Goal: Use online tool/utility: Utilize a website feature to perform a specific function

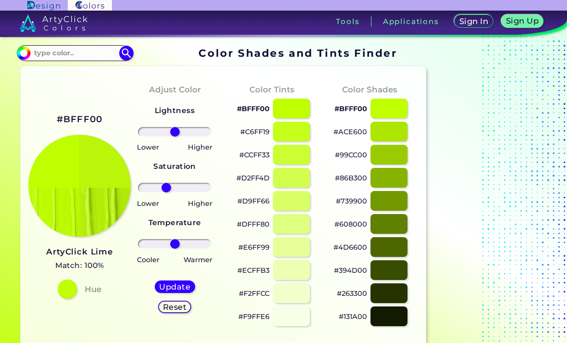
type input "-26"
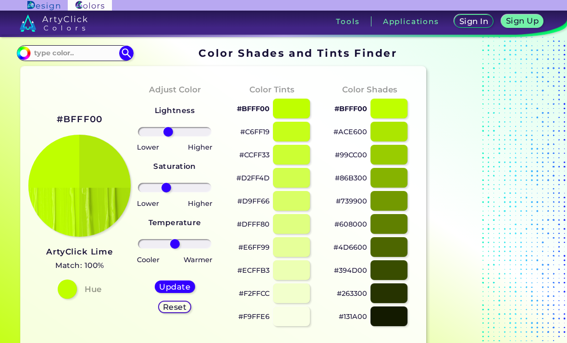
type input "-20"
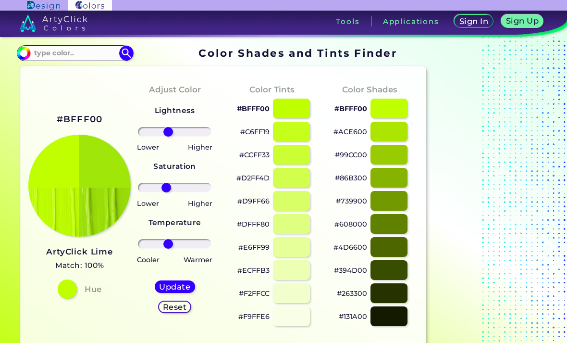
type input "-20"
click at [185, 275] on div "Update Reset" at bounding box center [175, 296] width 56 height 48
click at [184, 284] on h5 "Update" at bounding box center [174, 286] width 28 height 7
type input "#a0e609"
type input "0"
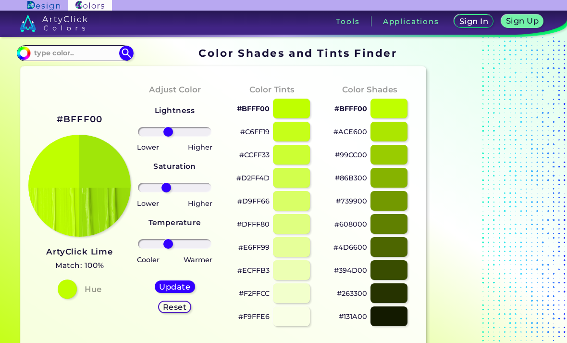
type input "0"
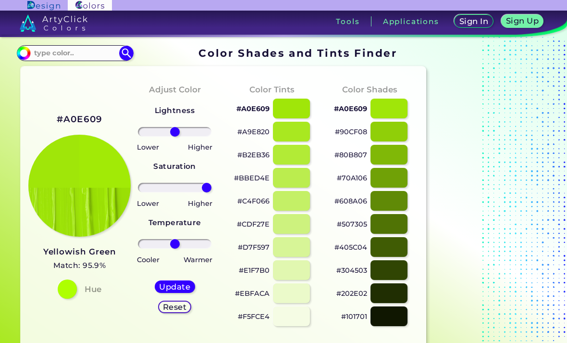
type input "100"
click at [176, 292] on div "Update" at bounding box center [175, 286] width 37 height 11
type input "#a2ea06"
type input "0"
type input "24"
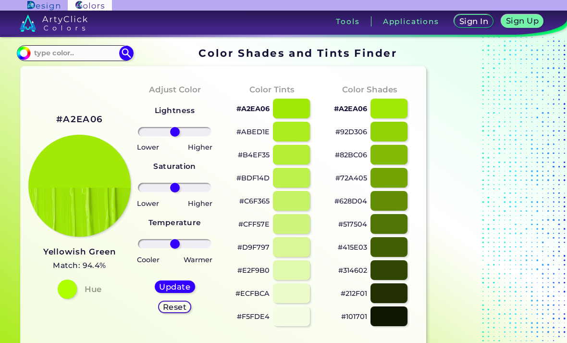
click at [183, 134] on input "range" at bounding box center [175, 132] width 74 height 10
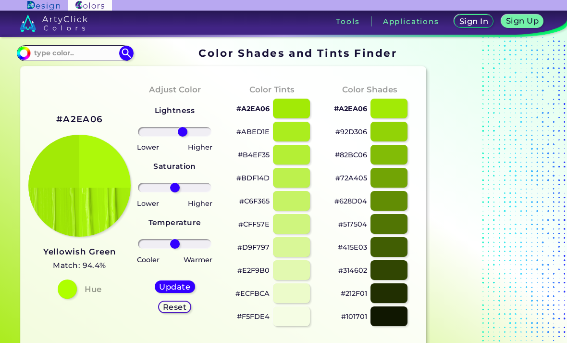
click at [181, 281] on div "Update" at bounding box center [175, 287] width 37 height 12
type input "#adf90a"
type input "0"
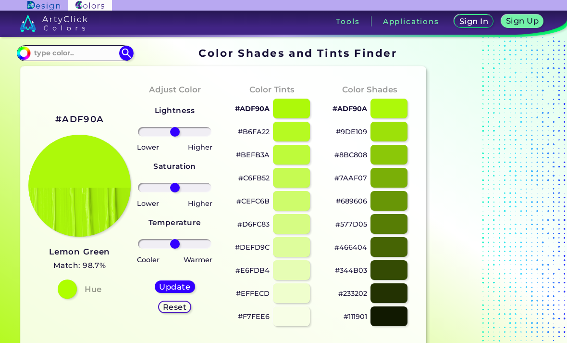
click at [294, 222] on div at bounding box center [291, 224] width 37 height 20
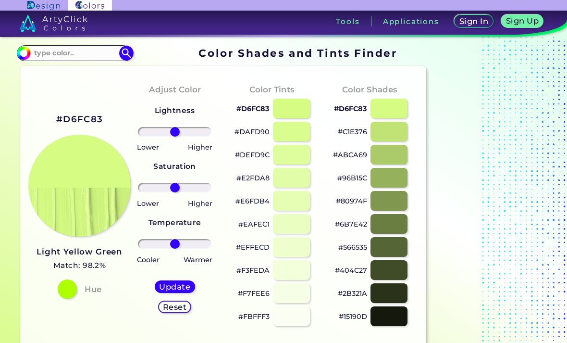
click at [294, 115] on div at bounding box center [291, 108] width 37 height 20
type input "#d6fc83"
type input "100"
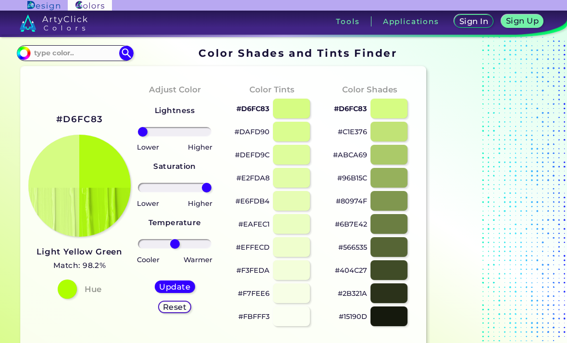
type input "-100"
click at [188, 283] on h5 "Update" at bounding box center [174, 286] width 28 height 7
type input "#b1fb11"
type input "0"
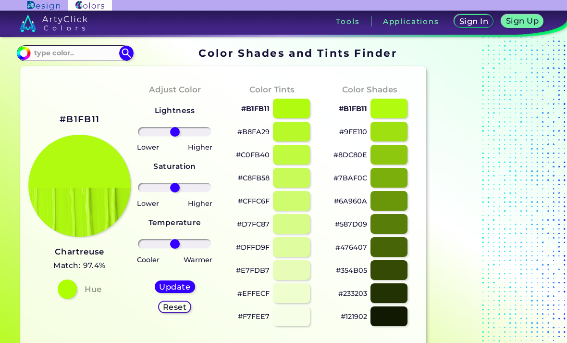
type input "-36"
click at [163, 185] on input "range" at bounding box center [175, 188] width 74 height 10
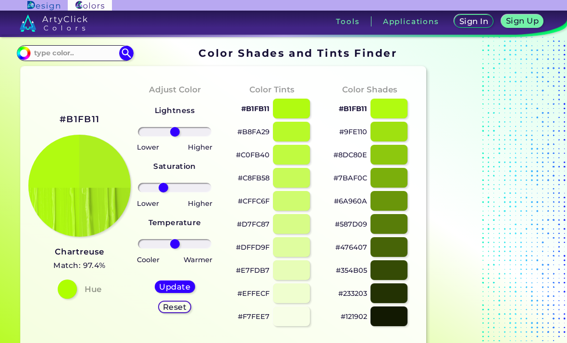
click at [183, 283] on h5 "Update" at bounding box center [174, 286] width 28 height 7
type input "#adef1f"
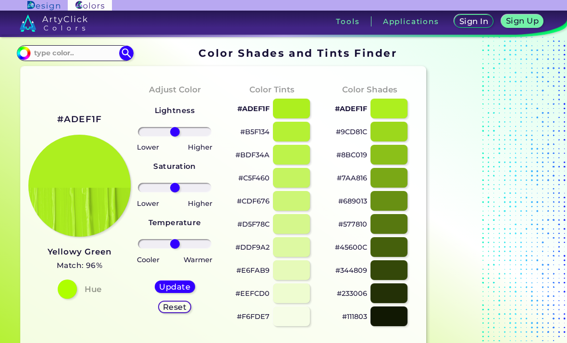
type input "20"
click at [181, 190] on input "range" at bounding box center [175, 188] width 74 height 10
click at [188, 286] on h5 "Update" at bounding box center [174, 286] width 28 height 7
type input "#aef01e"
type input "0"
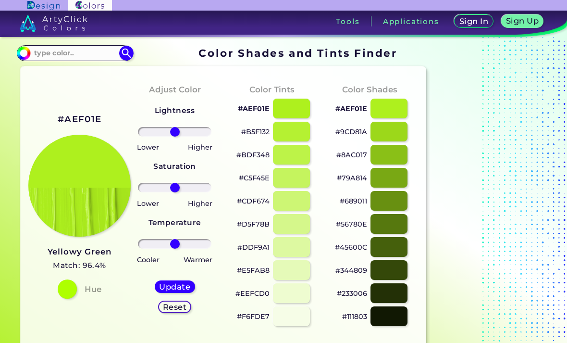
type input "-7"
click at [172, 240] on input "range" at bounding box center [175, 244] width 74 height 10
click at [181, 283] on h5 "Update" at bounding box center [174, 286] width 28 height 7
type input "#a9f11e"
type input "-14"
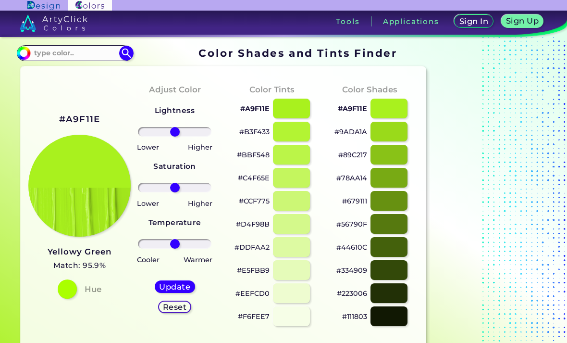
click at [170, 243] on input "range" at bounding box center [175, 244] width 74 height 10
click at [183, 281] on div "Update" at bounding box center [175, 286] width 37 height 11
type input "#a0f11e"
type input "0"
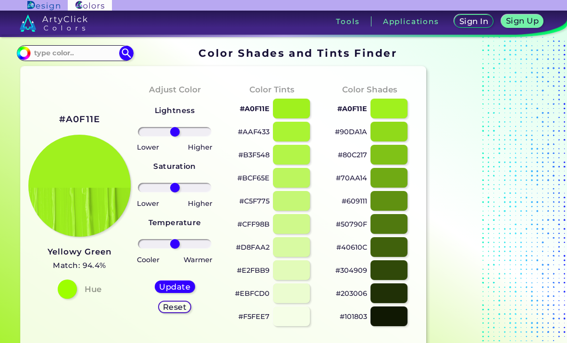
click at [183, 191] on input "range" at bounding box center [175, 188] width 74 height 10
click at [188, 191] on input "range" at bounding box center [175, 188] width 74 height 10
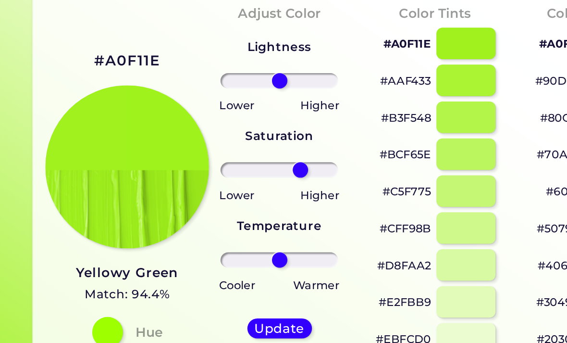
type input "71"
click at [198, 183] on input "range" at bounding box center [175, 188] width 74 height 10
type input "43"
click at [189, 127] on input "range" at bounding box center [175, 132] width 74 height 10
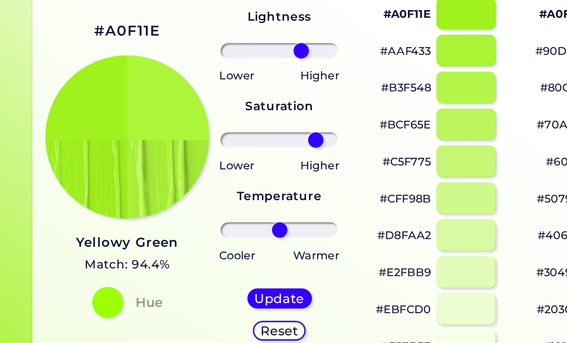
scroll to position [22, 0]
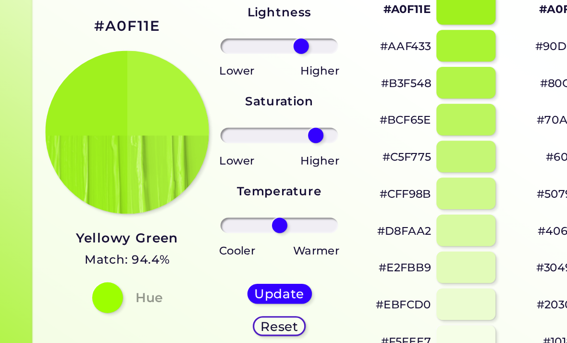
click at [187, 261] on h5 "Update" at bounding box center [174, 264] width 28 height 7
type input "#adf538"
type input "0"
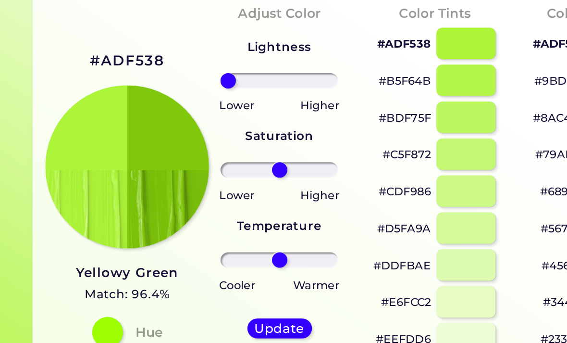
type input "-100"
type input "100"
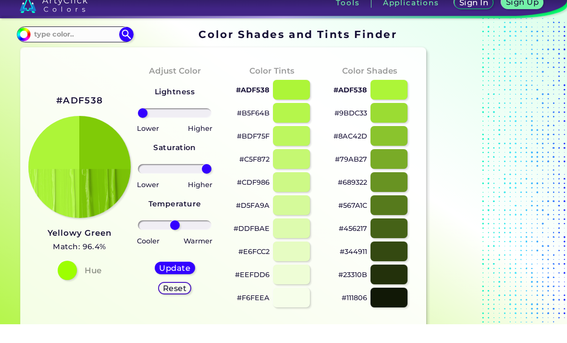
click at [194, 272] on div "Update Reset" at bounding box center [175, 296] width 56 height 48
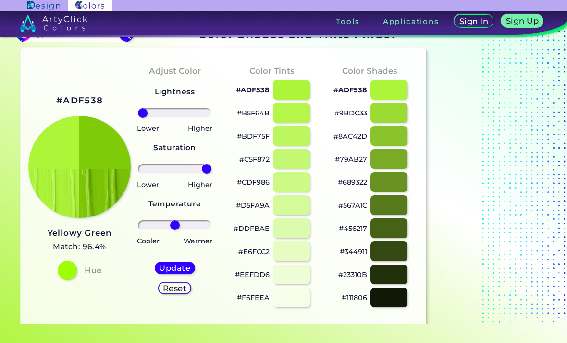
click at [181, 268] on h5 "Update" at bounding box center [174, 267] width 28 height 7
type input "#80cb07"
type input "0"
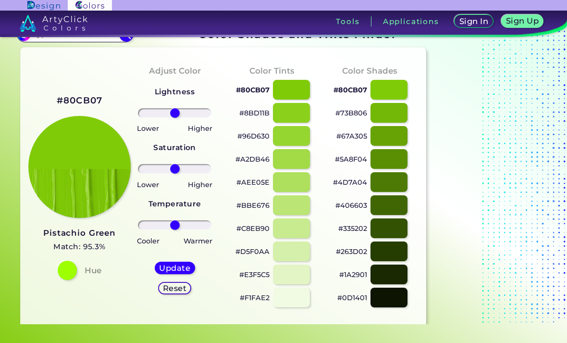
type input "68"
click at [197, 115] on input "range" at bounding box center [175, 113] width 74 height 10
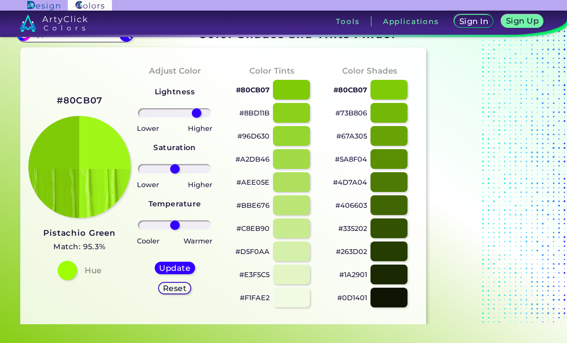
click at [189, 260] on div "Update Reset" at bounding box center [175, 278] width 56 height 48
click at [189, 266] on h5 "Update" at bounding box center [174, 267] width 28 height 7
type input "#a1f718"
type input "0"
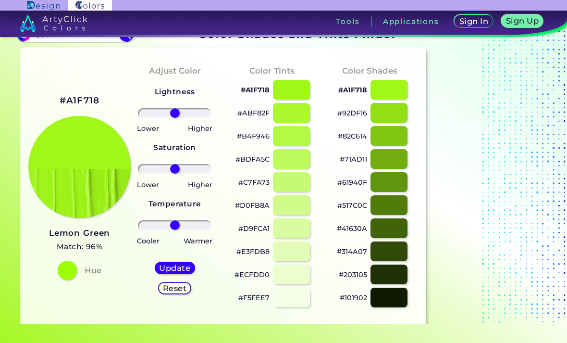
type input "18"
click at [181, 226] on input "range" at bounding box center [175, 225] width 74 height 10
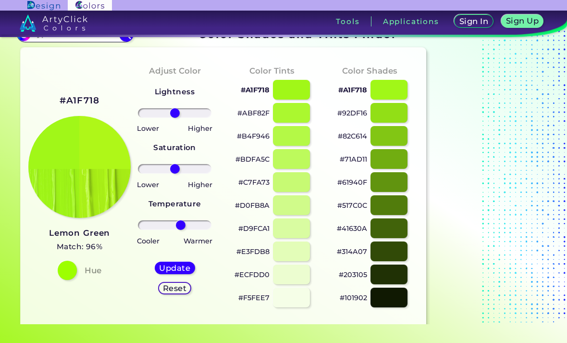
click at [180, 259] on div "Update Reset" at bounding box center [175, 278] width 56 height 48
click at [182, 265] on h5 "Update" at bounding box center [174, 267] width 28 height 7
type input "#aff718"
type input "0"
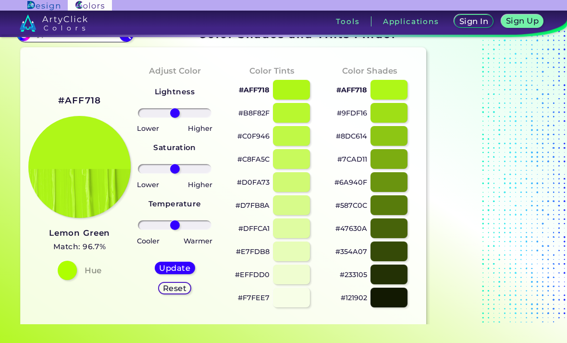
type input "27"
click at [184, 170] on input "range" at bounding box center [175, 169] width 74 height 10
click at [178, 271] on h5 "Update" at bounding box center [174, 267] width 28 height 7
type input "#b0f717"
click at [204, 161] on div "Lightness Saturation Temperature Lower Higher Lower Higher Cooler Warmer Update…" at bounding box center [175, 193] width 82 height 231
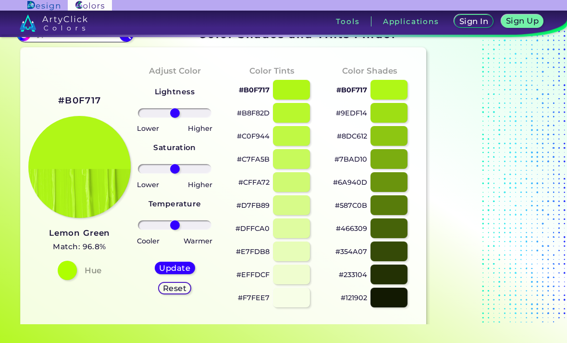
click at [202, 167] on input "range" at bounding box center [175, 169] width 74 height 10
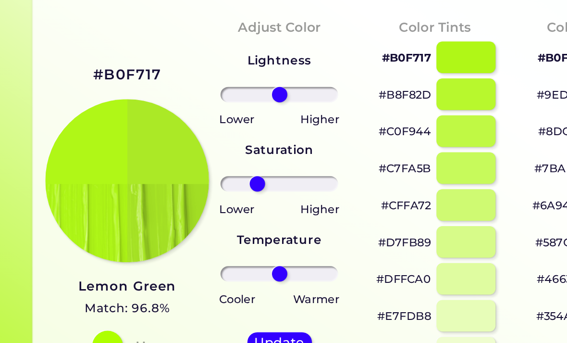
type input "-43"
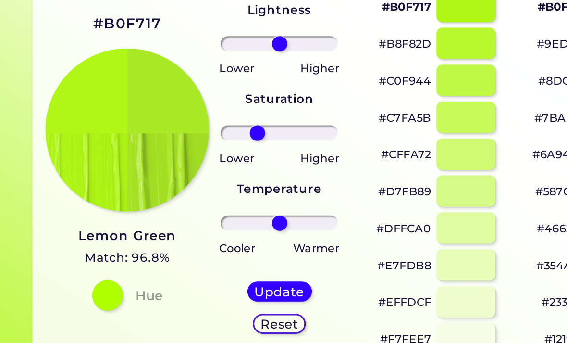
scroll to position [37, 0]
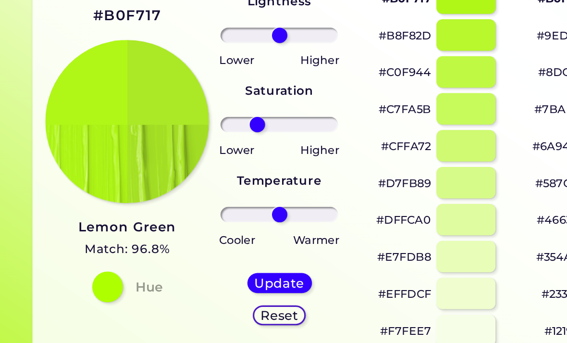
click at [182, 227] on h5 "Update" at bounding box center [174, 230] width 28 height 7
type input "#abe826"
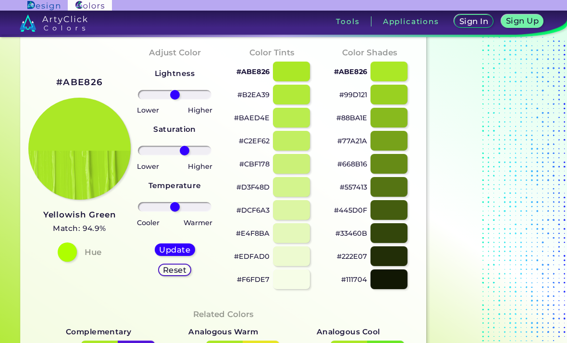
click at [185, 149] on input "range" at bounding box center [175, 151] width 74 height 10
type input "69"
click at [197, 150] on input "range" at bounding box center [175, 151] width 74 height 10
click at [189, 247] on h5 "Update" at bounding box center [174, 249] width 28 height 7
type input "#aced21"
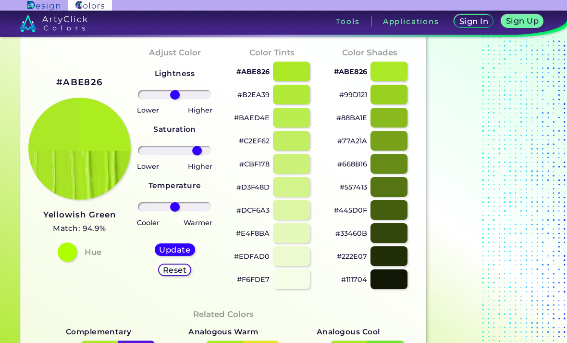
type input "0"
click at [187, 87] on div "Lightness Saturation Temperature Lower Higher Lower Higher Cooler Warmer Update…" at bounding box center [175, 175] width 82 height 231
click at [196, 91] on input "range" at bounding box center [175, 95] width 74 height 10
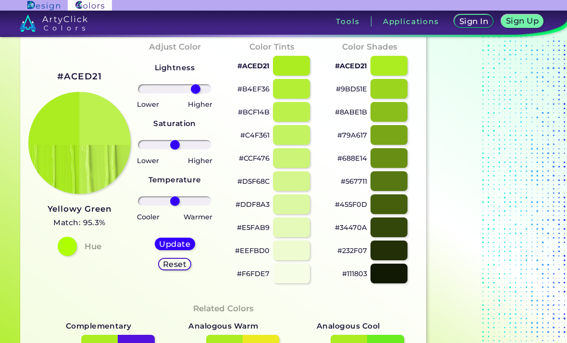
scroll to position [44, 0]
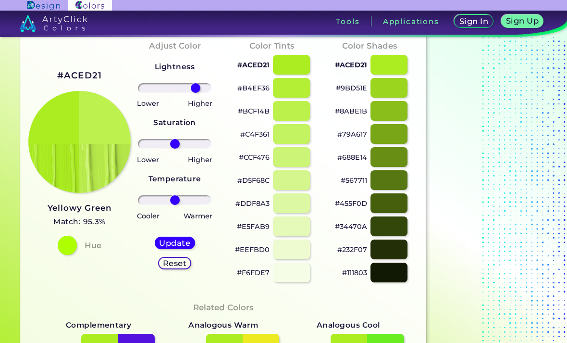
click at [149, 86] on input "range" at bounding box center [175, 88] width 74 height 10
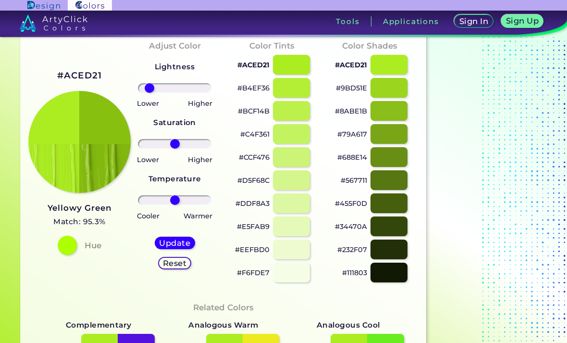
click at [155, 86] on input "range" at bounding box center [175, 88] width 74 height 10
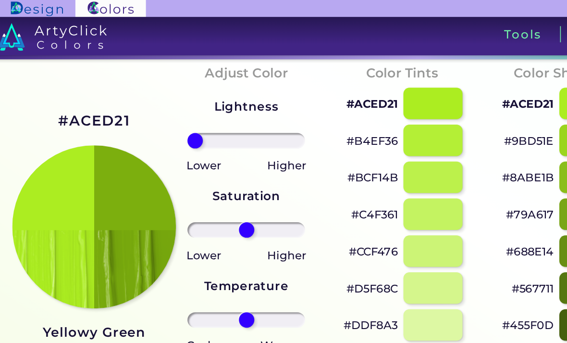
type input "-100"
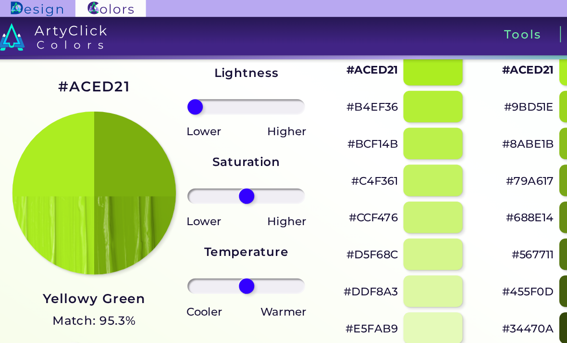
scroll to position [74, 0]
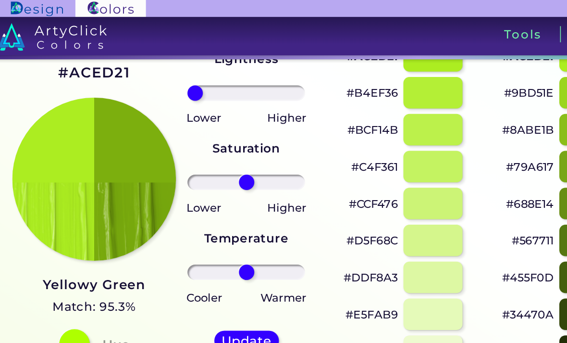
click at [152, 204] on div "Update Reset" at bounding box center [175, 223] width 56 height 48
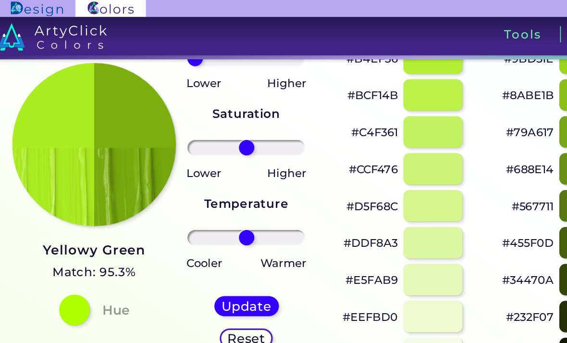
click at [166, 188] on h5 "Update" at bounding box center [174, 191] width 28 height 7
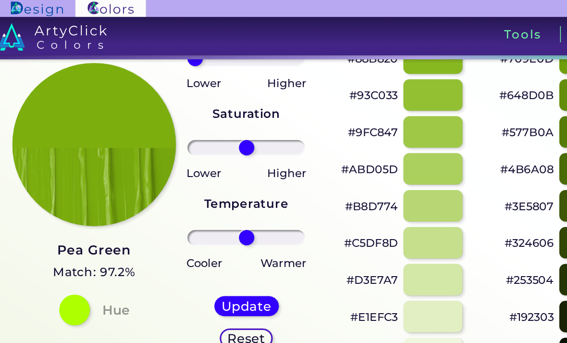
type input "#7caf0e"
type input "0"
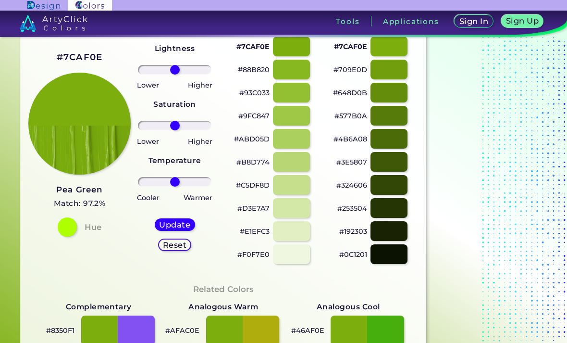
scroll to position [53, 0]
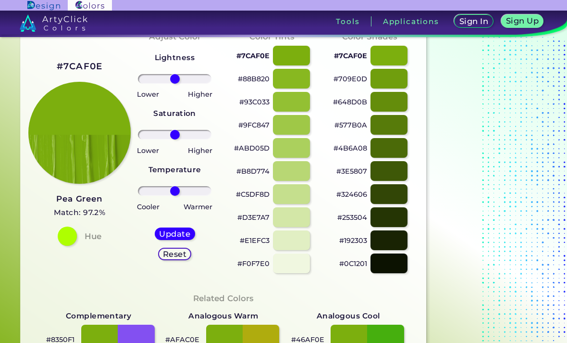
click at [191, 187] on input "range" at bounding box center [175, 191] width 74 height 10
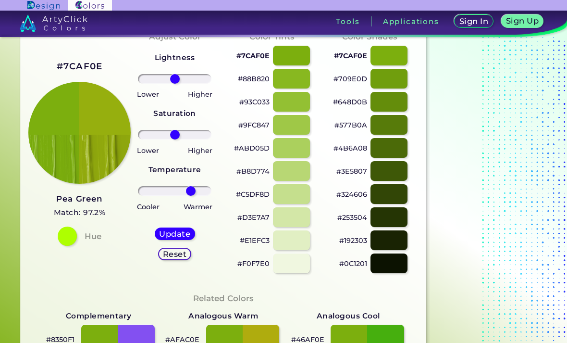
type input "79"
click at [201, 195] on input "range" at bounding box center [175, 191] width 74 height 10
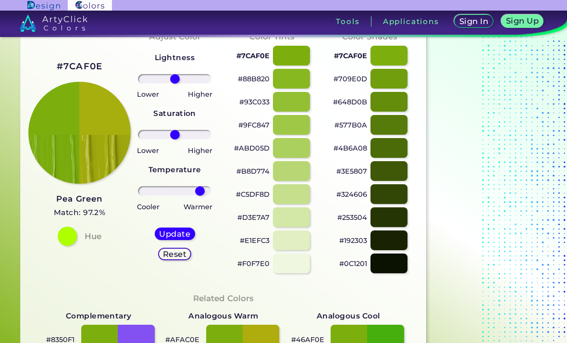
click at [186, 230] on h5 "Update" at bounding box center [174, 233] width 28 height 7
type input "#a6af0e"
type input "0"
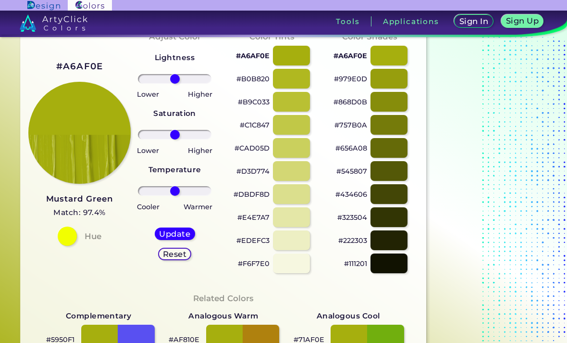
type input "-24"
click at [167, 76] on input "range" at bounding box center [175, 79] width 74 height 10
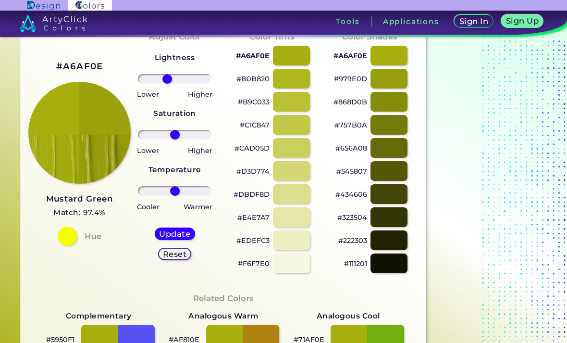
click at [183, 228] on div "Update" at bounding box center [175, 233] width 37 height 11
type input "#9ba20d"
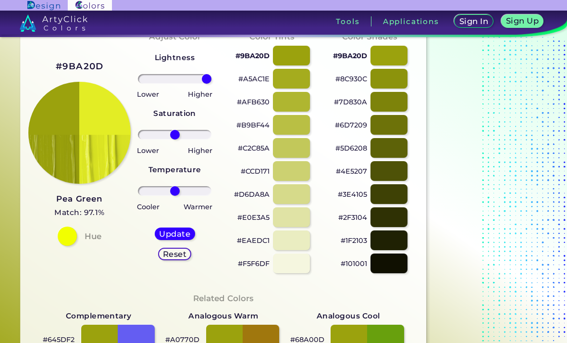
type input "100"
click at [183, 233] on h5 "Update" at bounding box center [174, 233] width 28 height 7
type input "#e3ed25"
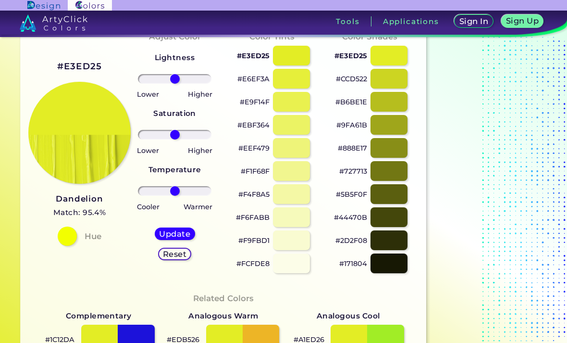
type input "44"
click at [189, 75] on input "range" at bounding box center [175, 79] width 74 height 10
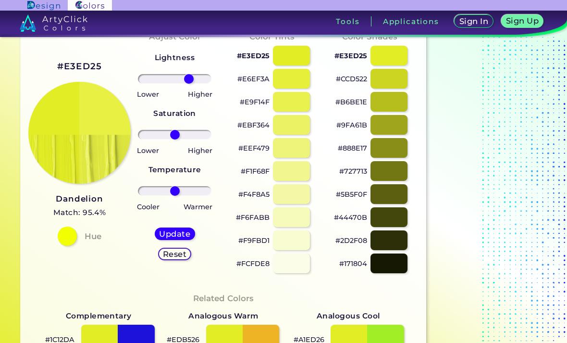
click at [181, 231] on h5 "Update" at bounding box center [174, 233] width 28 height 7
type input "#e7f043"
type input "0"
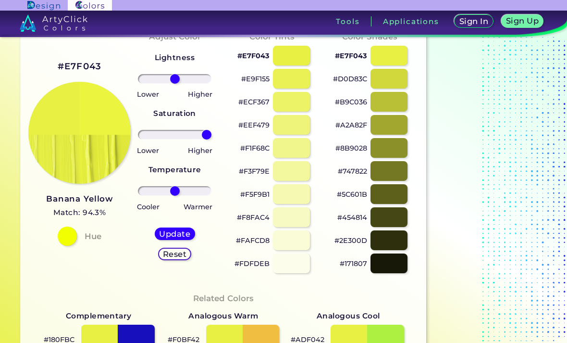
type input "100"
click at [186, 230] on h5 "Update" at bounding box center [174, 233] width 28 height 7
type input "#ebf43e"
type input "0"
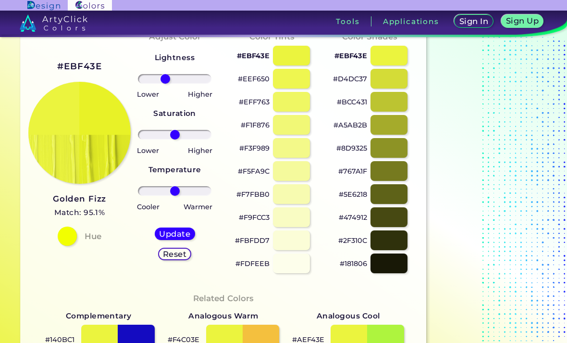
type input "-30"
click at [181, 239] on div "Update" at bounding box center [175, 233] width 37 height 11
type input "#e8f224"
type input "0"
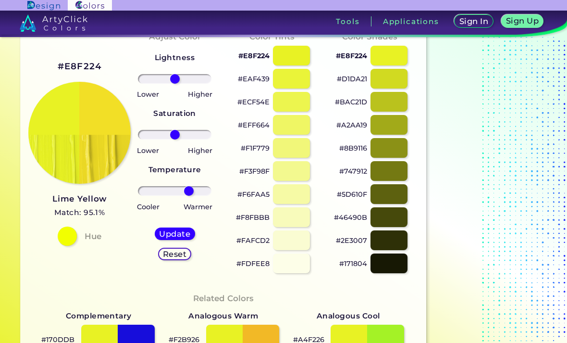
type input "44"
click at [177, 234] on h5 "Update" at bounding box center [174, 233] width 28 height 7
type input "#f2df26"
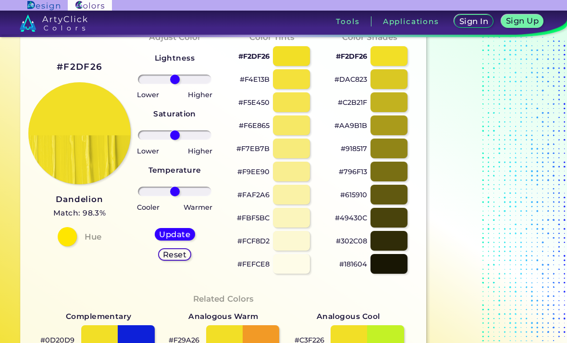
scroll to position [52, 0]
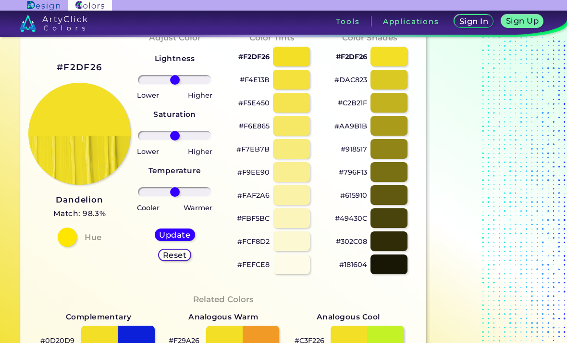
click at [161, 195] on input "range" at bounding box center [175, 192] width 74 height 10
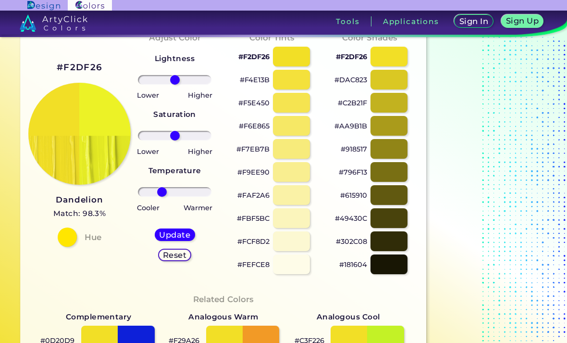
click at [152, 196] on input "range" at bounding box center [175, 192] width 74 height 10
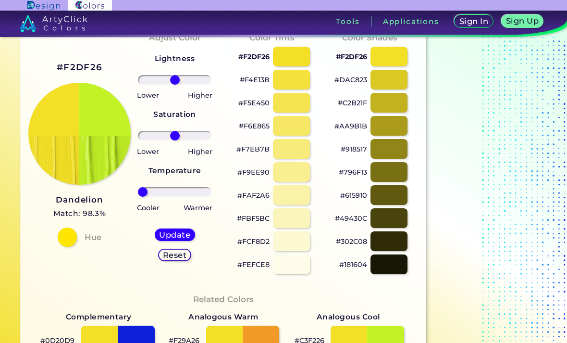
type input "-100"
click at [172, 238] on h5 "Update" at bounding box center [174, 234] width 28 height 7
type input "#c3f226"
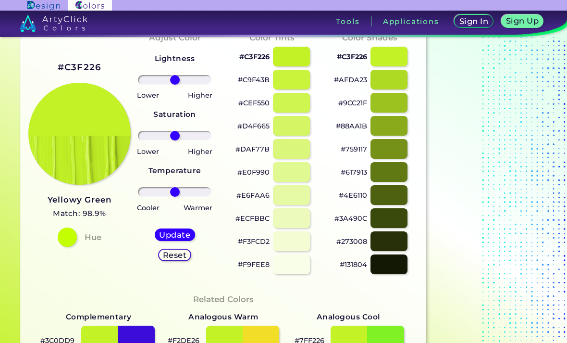
type input "24"
click at [183, 196] on input "range" at bounding box center [175, 192] width 74 height 10
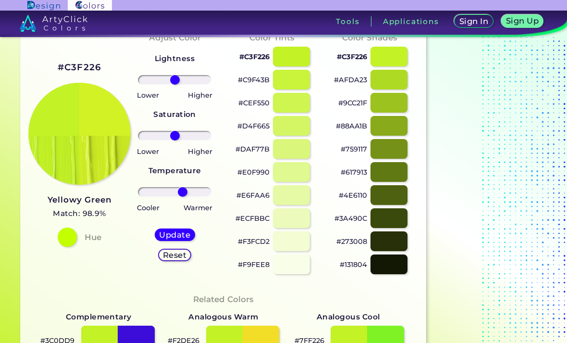
click at [174, 227] on div "Update Reset" at bounding box center [175, 245] width 56 height 48
click at [173, 238] on h5 "Update" at bounding box center [174, 234] width 28 height 7
type input "#d3f226"
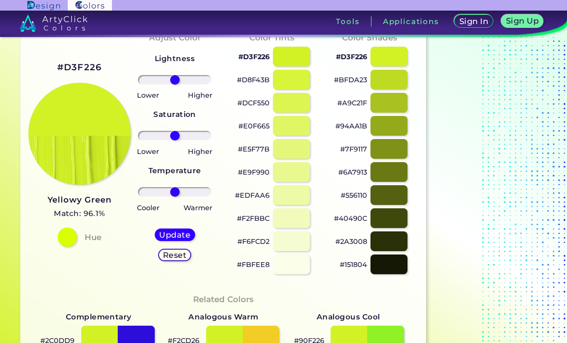
type input "21"
click at [182, 195] on input "range" at bounding box center [175, 192] width 74 height 10
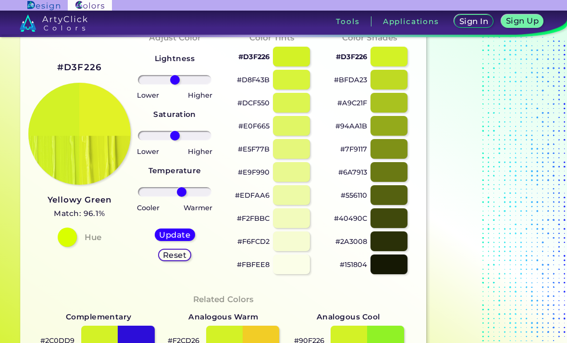
click at [182, 227] on div "Update Reset" at bounding box center [175, 245] width 56 height 48
click at [182, 234] on h5 "Update" at bounding box center [174, 234] width 28 height 7
type input "#e2f226"
type input "0"
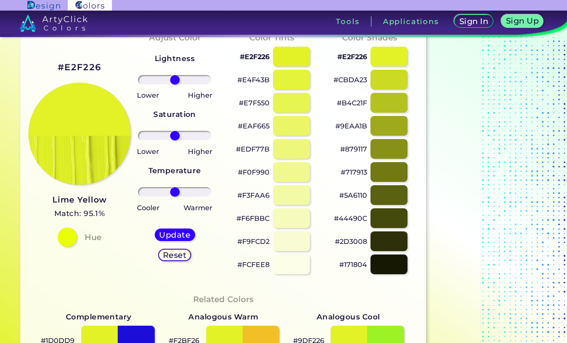
type input "33"
click at [185, 135] on input "range" at bounding box center [175, 136] width 74 height 10
type input "-21"
click at [168, 84] on input "range" at bounding box center [175, 80] width 74 height 10
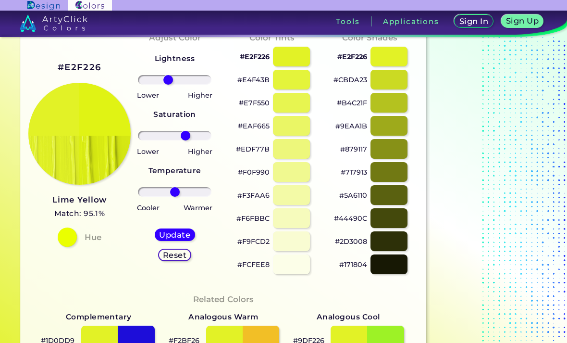
click at [179, 229] on div "Update" at bounding box center [175, 234] width 37 height 11
type input "#e0f314"
type input "0"
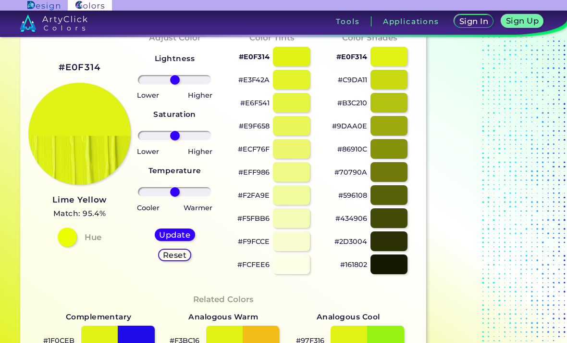
click at [298, 52] on div at bounding box center [291, 57] width 37 height 20
type input "#e0f314"
type input "-20"
click at [168, 191] on input "range" at bounding box center [175, 192] width 74 height 10
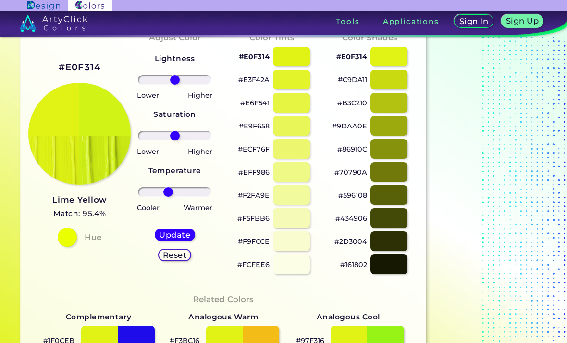
click at [173, 235] on h5 "Update" at bounding box center [174, 234] width 28 height 7
type input "#d2f316"
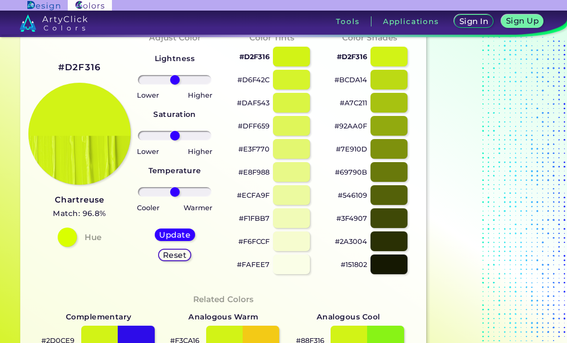
click at [171, 191] on input "range" at bounding box center [175, 192] width 74 height 10
type input "-27"
click at [166, 188] on input "range" at bounding box center [175, 192] width 74 height 10
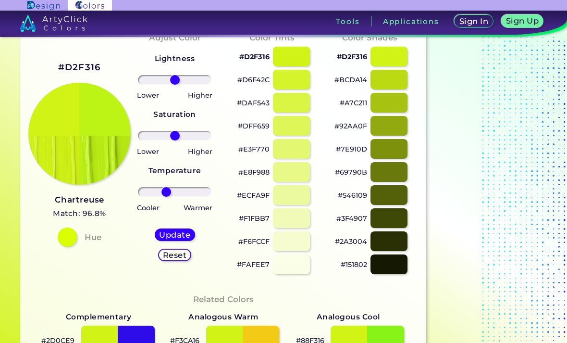
click at [177, 232] on h5 "Update" at bounding box center [174, 234] width 28 height 7
type input "#bef316"
type input "0"
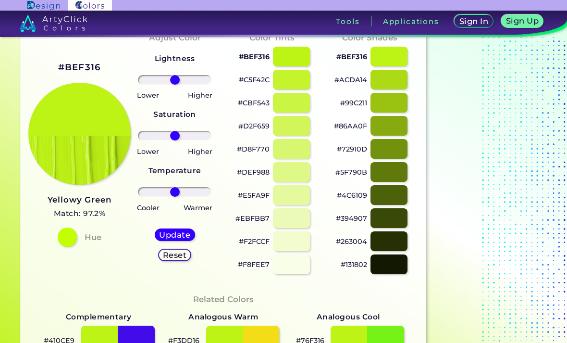
click at [171, 193] on input "range" at bounding box center [175, 192] width 74 height 10
click at [179, 232] on h5 "Update" at bounding box center [174, 234] width 28 height 7
click at [175, 236] on h5 "Update" at bounding box center [174, 234] width 28 height 7
click at [178, 231] on h5 "Update" at bounding box center [174, 234] width 28 height 7
click at [302, 106] on div at bounding box center [291, 103] width 37 height 20
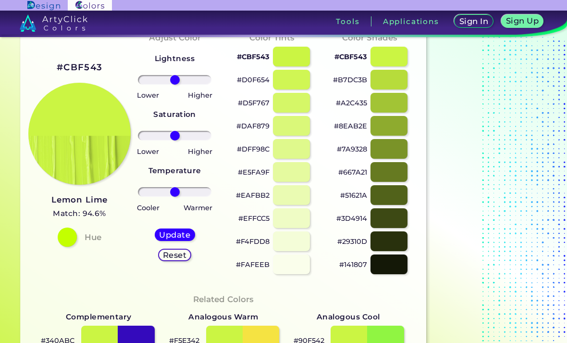
click at [294, 82] on div at bounding box center [291, 80] width 37 height 20
type input "#d0f654"
